Goal: Obtain resource: Download file/media

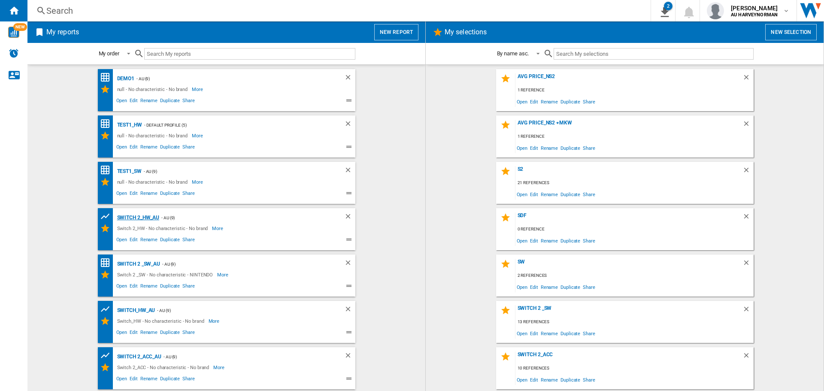
click at [134, 215] on div "Switch 2_HW_AU" at bounding box center [137, 218] width 45 height 11
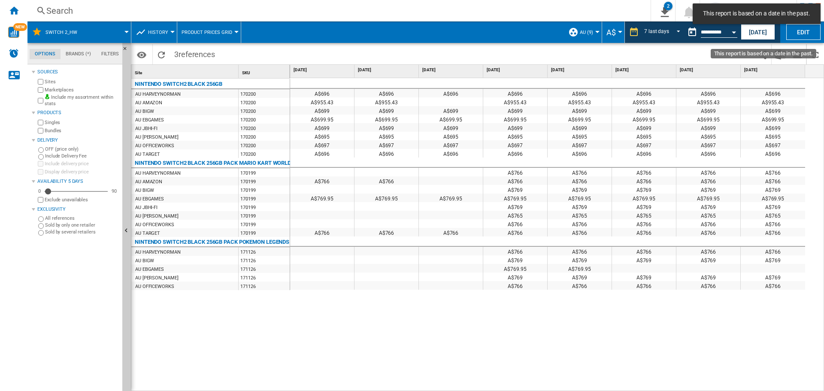
click at [735, 34] on button "Open calendar" at bounding box center [734, 30] width 15 height 15
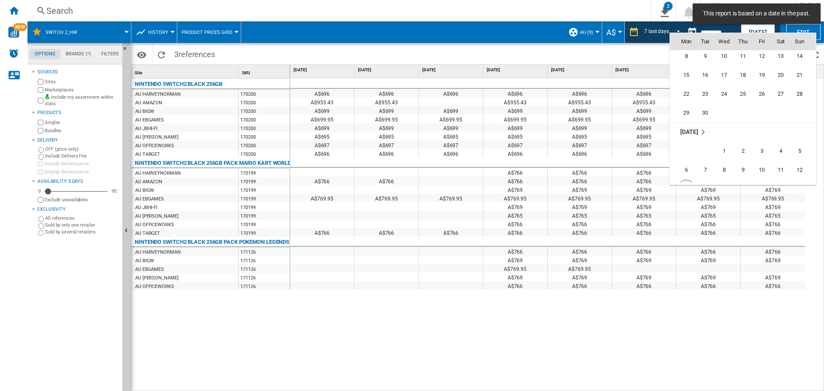
scroll to position [4041, 0]
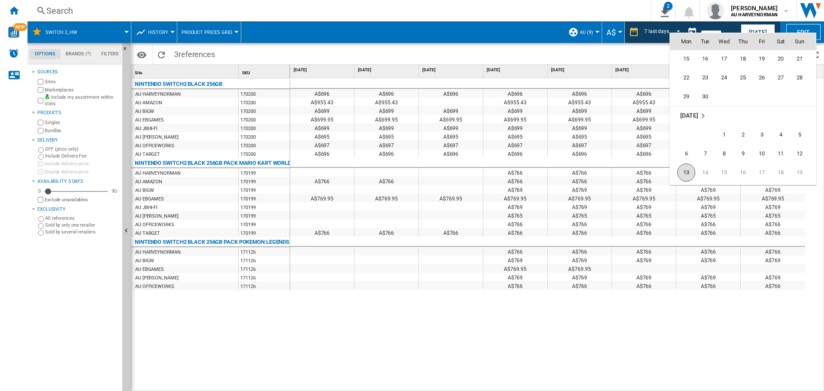
click at [688, 173] on span "13" at bounding box center [687, 173] width 18 height 18
type input "**********"
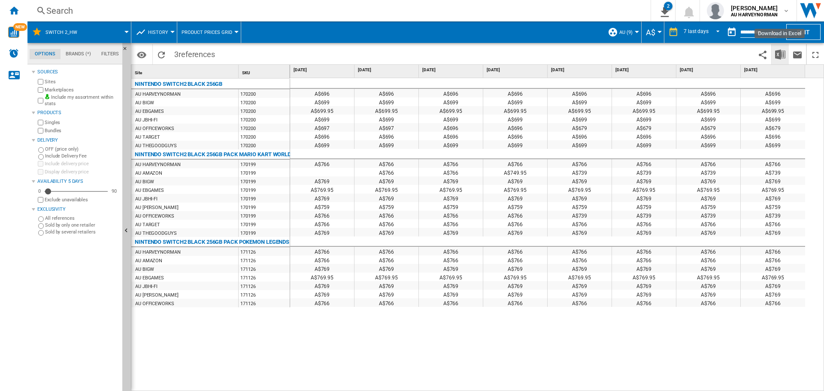
click at [780, 59] on img "Download in Excel" at bounding box center [781, 54] width 10 height 10
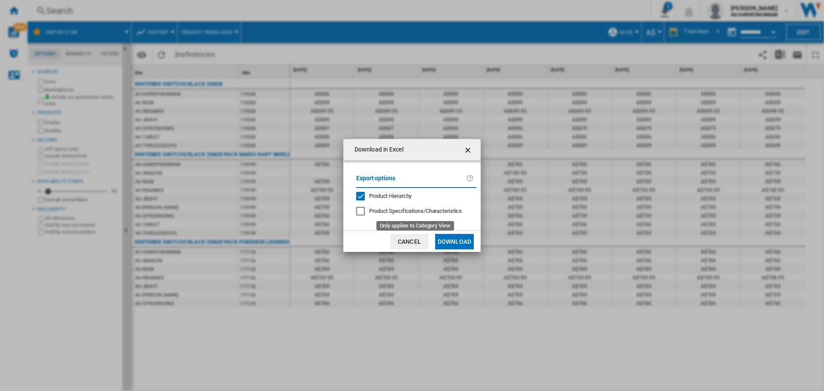
click at [383, 210] on span "Product Specifications/Characteristics" at bounding box center [415, 211] width 93 height 6
click at [470, 242] on button "Download" at bounding box center [454, 241] width 39 height 15
